Goal: Task Accomplishment & Management: Use online tool/utility

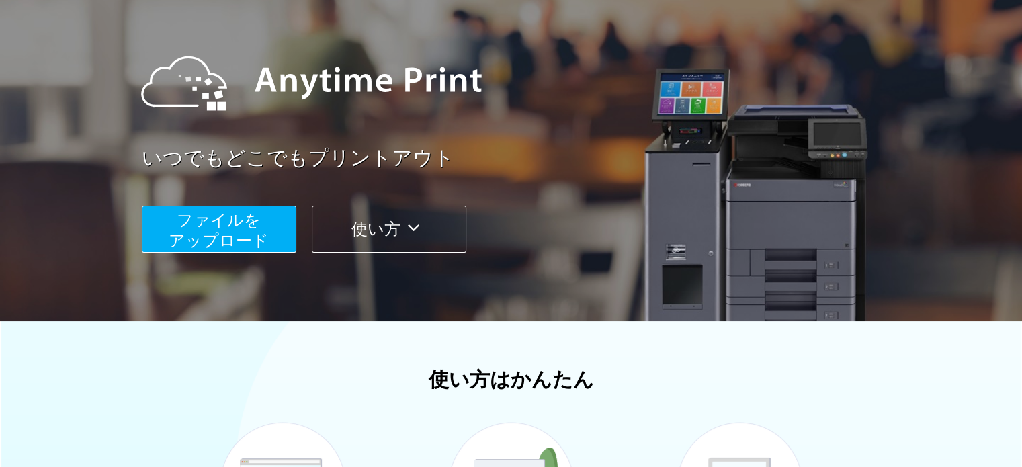
scroll to position [136, 0]
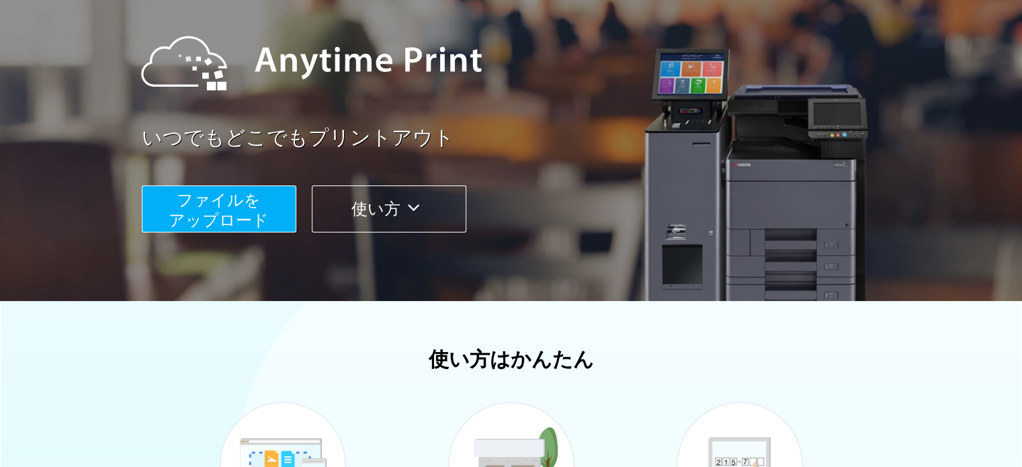
click at [237, 200] on span "ファイルを ​​アップロード" at bounding box center [219, 210] width 100 height 38
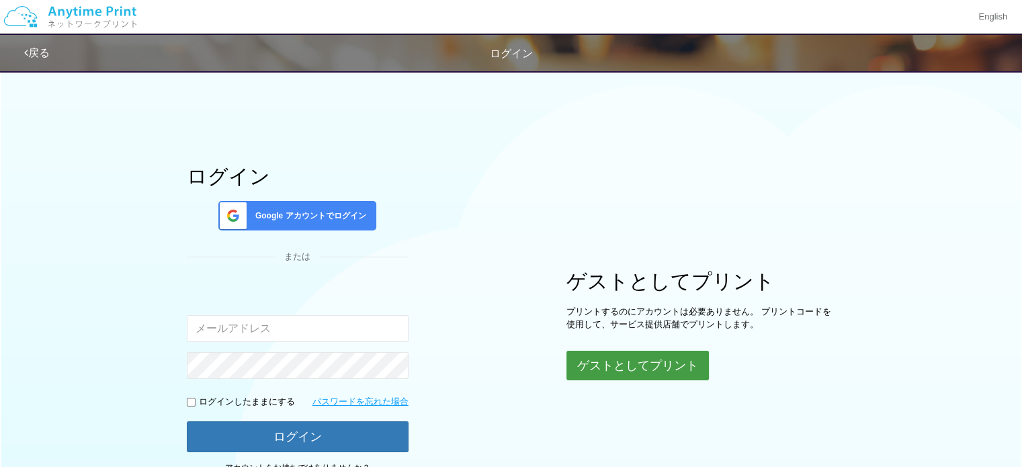
click at [617, 357] on button "ゲストとしてプリント" at bounding box center [637, 366] width 142 height 30
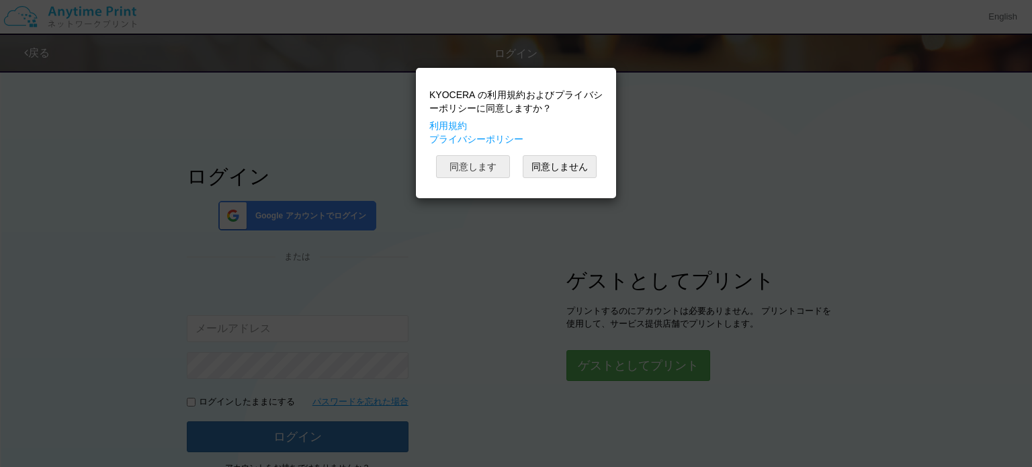
click at [486, 171] on button "同意します" at bounding box center [473, 166] width 74 height 23
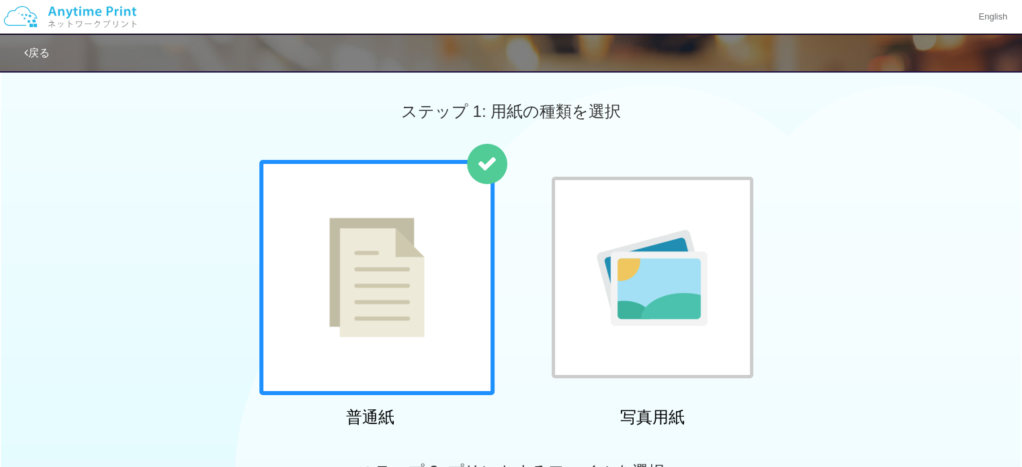
click at [443, 287] on div at bounding box center [376, 277] width 235 height 235
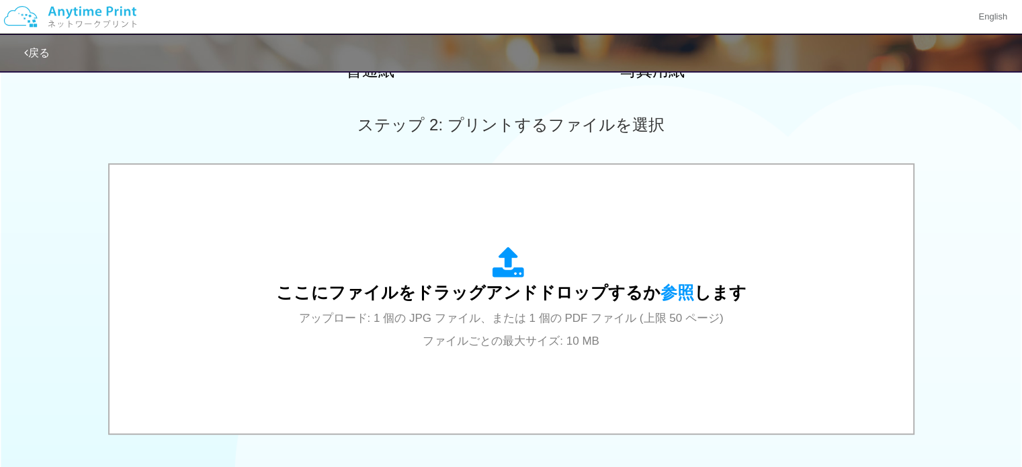
scroll to position [354, 0]
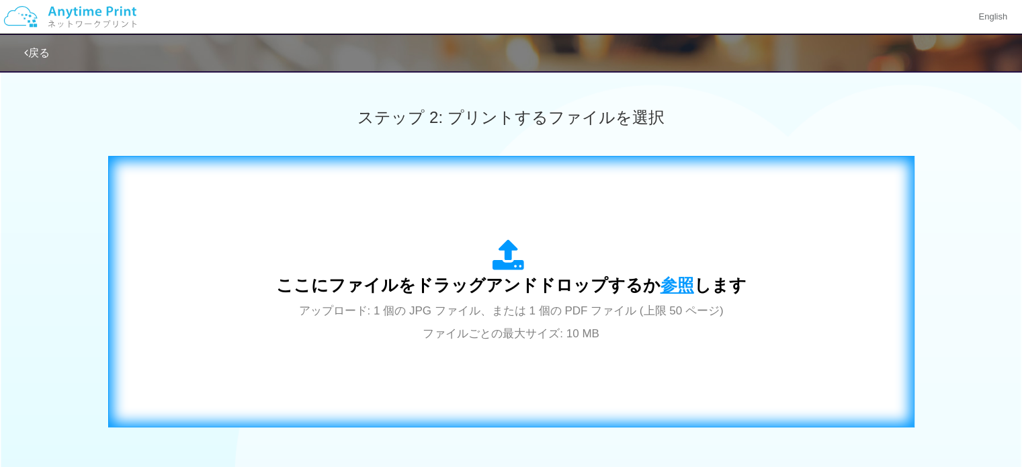
click at [667, 276] on span "参照" at bounding box center [677, 284] width 34 height 19
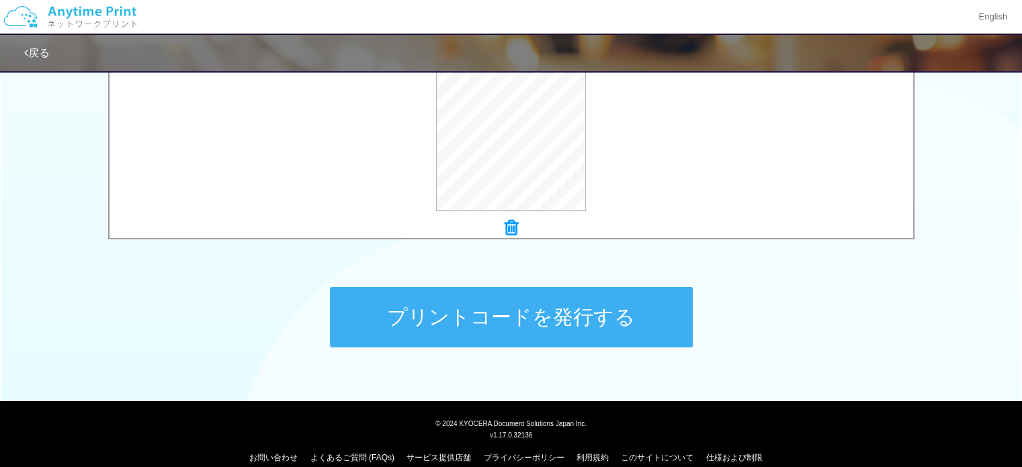
scroll to position [543, 0]
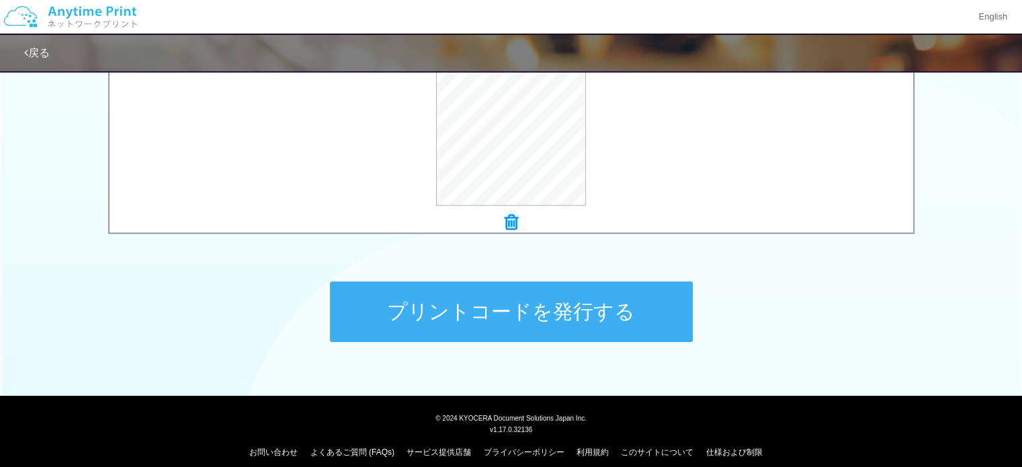
click at [518, 293] on button "プリントコードを発行する" at bounding box center [511, 311] width 363 height 60
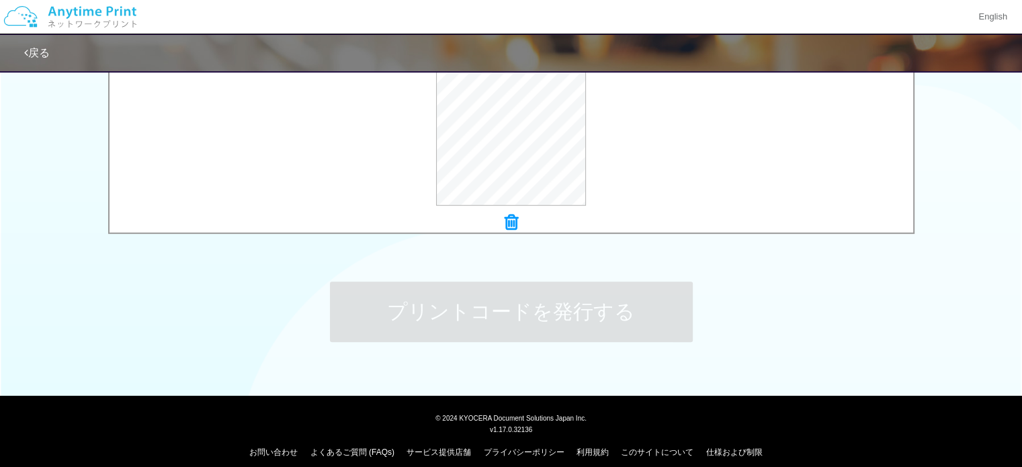
scroll to position [0, 0]
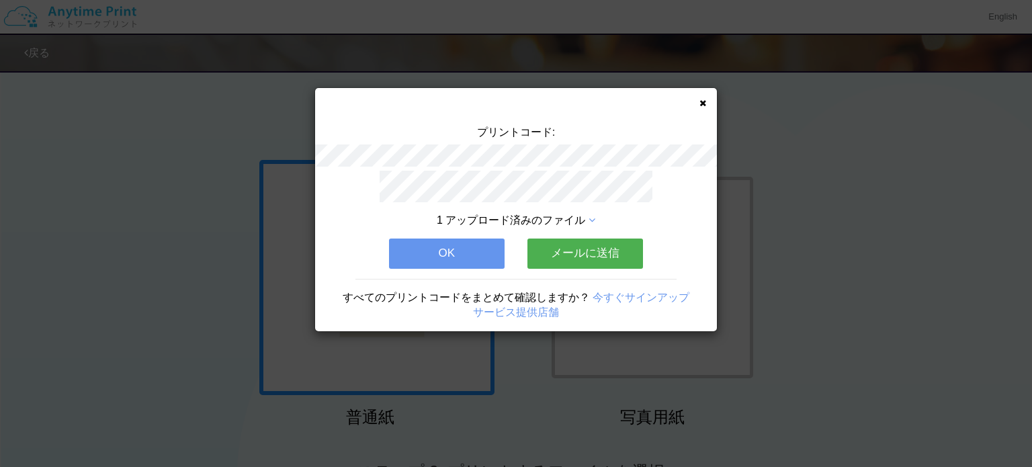
click at [548, 244] on button "メールに送信" at bounding box center [585, 253] width 116 height 30
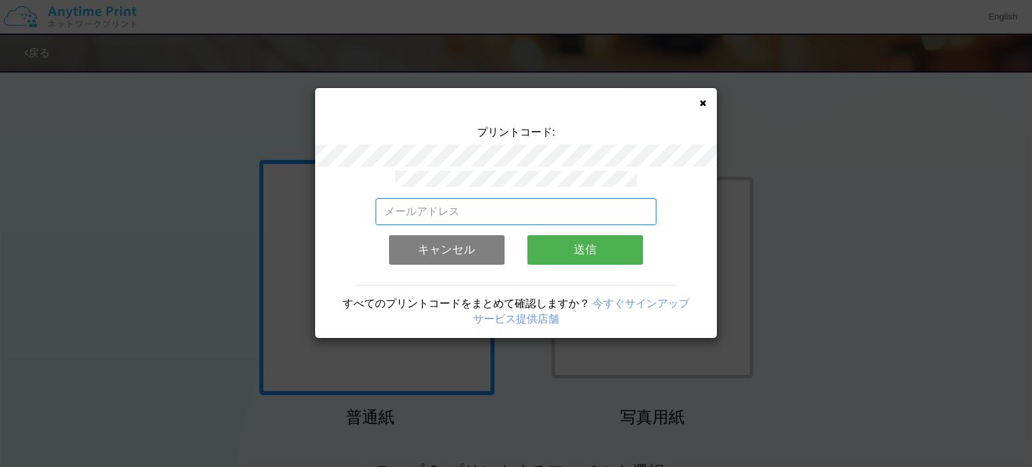
click at [540, 212] on input "email" at bounding box center [515, 211] width 281 height 27
type input "[EMAIL_ADDRESS][DOMAIN_NAME]"
click at [567, 242] on button "送信" at bounding box center [585, 250] width 116 height 30
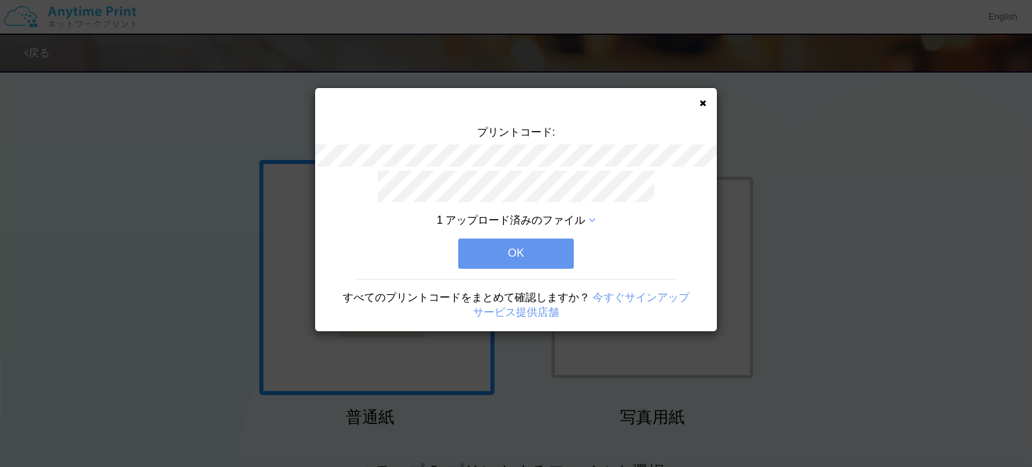
click at [567, 242] on button "OK" at bounding box center [516, 253] width 116 height 30
